Goal: Contribute content: Add original content to the website for others to see

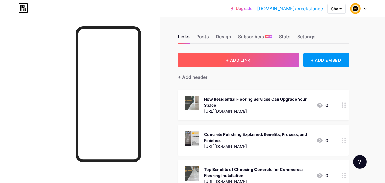
click at [252, 58] on button "+ ADD LINK" at bounding box center [238, 60] width 121 height 14
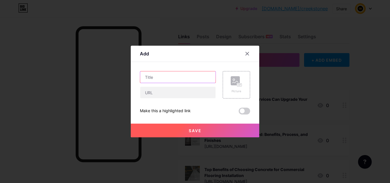
click at [191, 80] on input "text" at bounding box center [177, 76] width 75 height 11
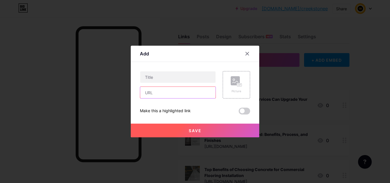
click at [161, 97] on input "text" at bounding box center [177, 92] width 75 height 11
paste input "[URL][DOMAIN_NAME]"
type input "[URL][DOMAIN_NAME]"
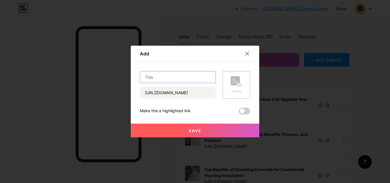
click at [155, 77] on input "text" at bounding box center [177, 76] width 75 height 11
paste input "How Stamped Concrete in [GEOGRAPHIC_DATA] Improves Home Aesthetics"
type input "How Stamped Concrete in [GEOGRAPHIC_DATA] Improves Home Aesthetics"
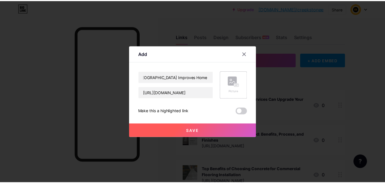
scroll to position [0, 0]
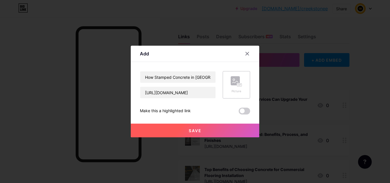
click at [234, 87] on div "Picture" at bounding box center [236, 84] width 11 height 17
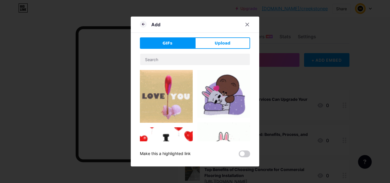
click at [165, 49] on div "GIFs Upload Content YouTube Play YouTube video without leaving your page. ADD V…" at bounding box center [195, 97] width 110 height 120
click at [219, 53] on div "GIFs Upload Content YouTube Play YouTube video without leaving your page. ADD V…" at bounding box center [195, 97] width 110 height 120
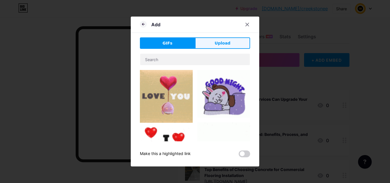
click at [218, 45] on span "Upload" at bounding box center [223, 43] width 16 height 6
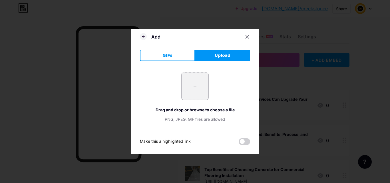
click at [190, 75] on input "file" at bounding box center [194, 86] width 27 height 27
type input "C:\fakepath\How Stamped Concrete [GEOGRAPHIC_DATA] Improves Home Aesthetics.jpg"
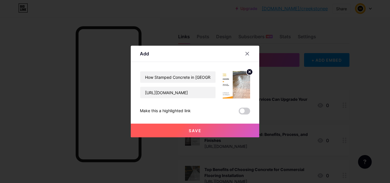
click at [197, 130] on span "Save" at bounding box center [195, 130] width 13 height 5
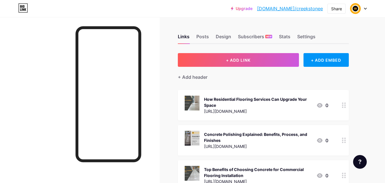
click at [301, 9] on link "[DOMAIN_NAME]/creekstonee" at bounding box center [290, 8] width 66 height 7
